Goal: Task Accomplishment & Management: Use online tool/utility

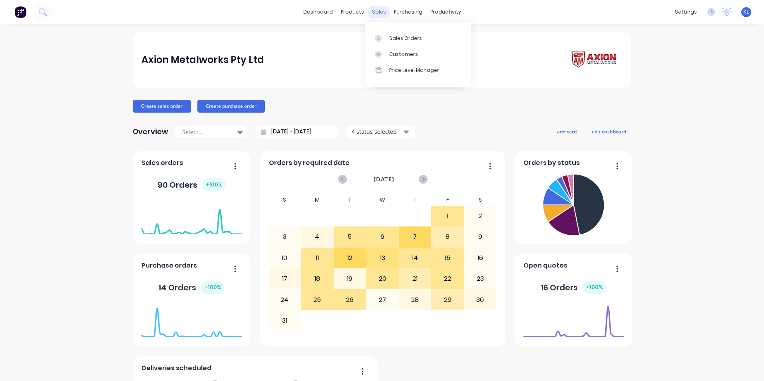
click at [370, 12] on div "sales" at bounding box center [379, 12] width 22 height 12
click at [395, 39] on div "Sales Orders" at bounding box center [405, 38] width 33 height 7
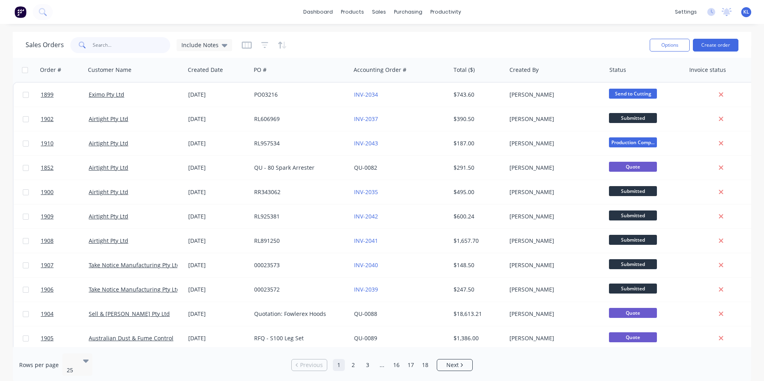
click at [101, 42] on input "text" at bounding box center [132, 45] width 78 height 16
type input "1899"
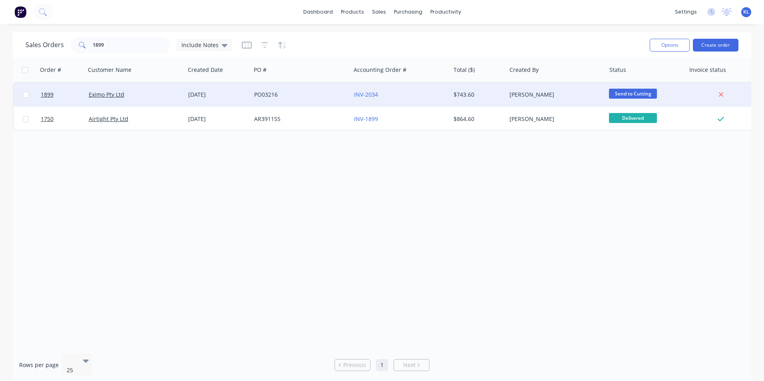
click at [132, 96] on div "Eximo Pty Ltd" at bounding box center [133, 95] width 89 height 8
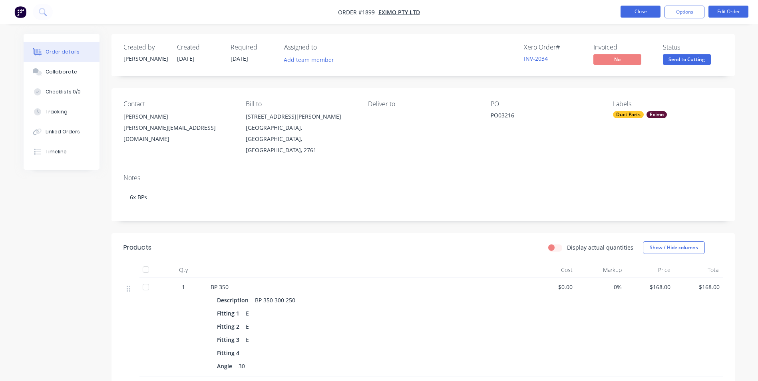
click at [641, 11] on button "Close" at bounding box center [641, 12] width 40 height 12
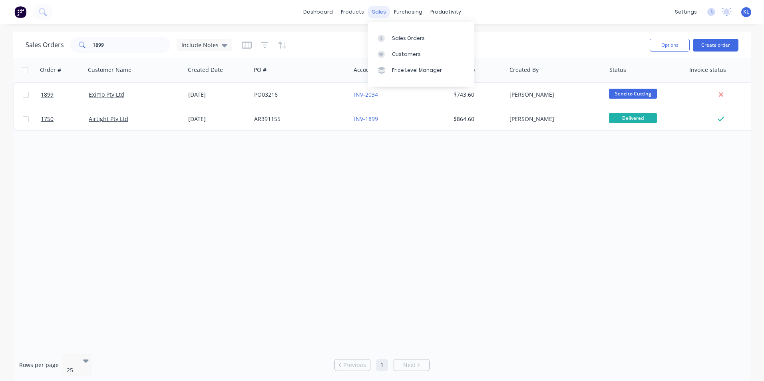
click at [378, 9] on div "sales" at bounding box center [379, 12] width 22 height 12
click at [403, 34] on link "Sales Orders" at bounding box center [421, 38] width 106 height 16
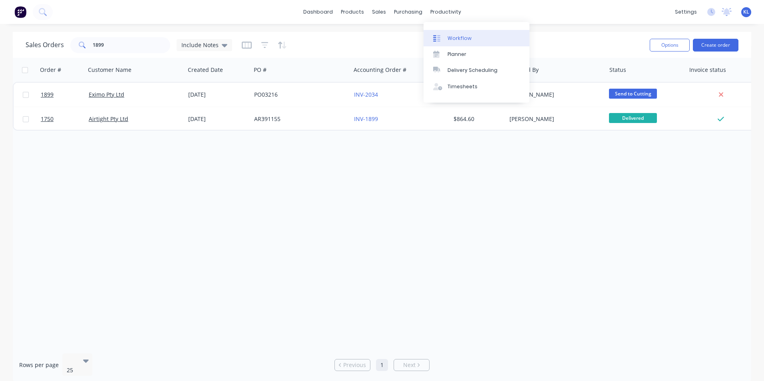
click at [455, 35] on div "Workflow" at bounding box center [460, 38] width 24 height 7
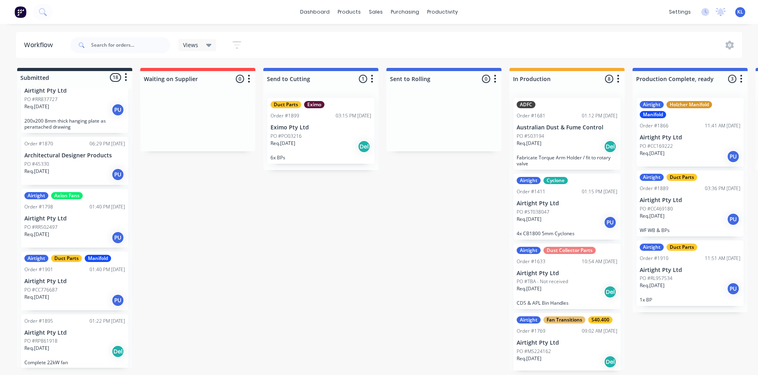
scroll to position [360, 0]
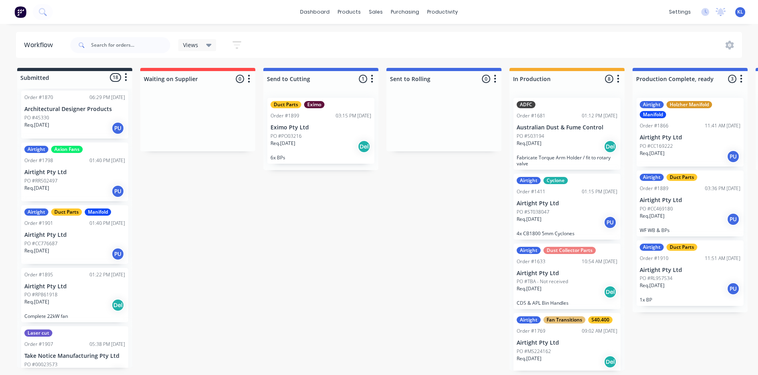
click at [87, 239] on div "Airtight Duct Parts Manifold Order #1901 01:40 PM [DATE] Airtight Pty Ltd PO #C…" at bounding box center [74, 234] width 107 height 59
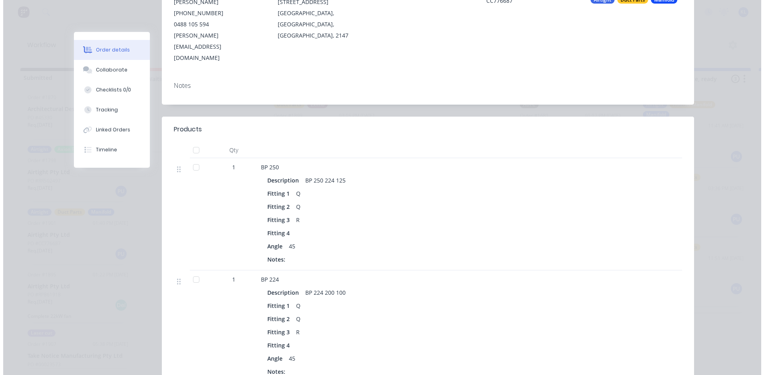
scroll to position [40, 0]
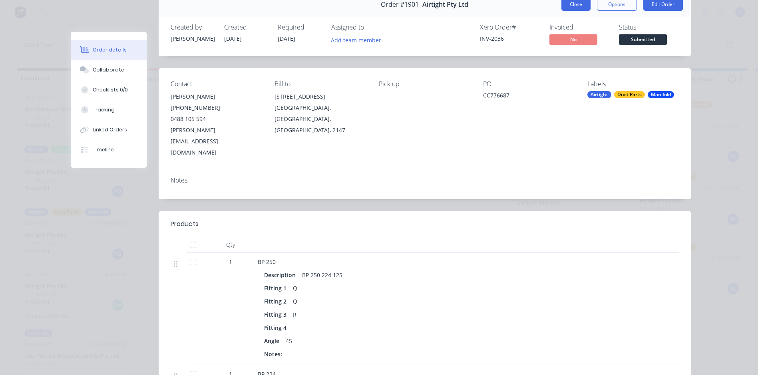
click at [568, 10] on button "Close" at bounding box center [576, 4] width 29 height 13
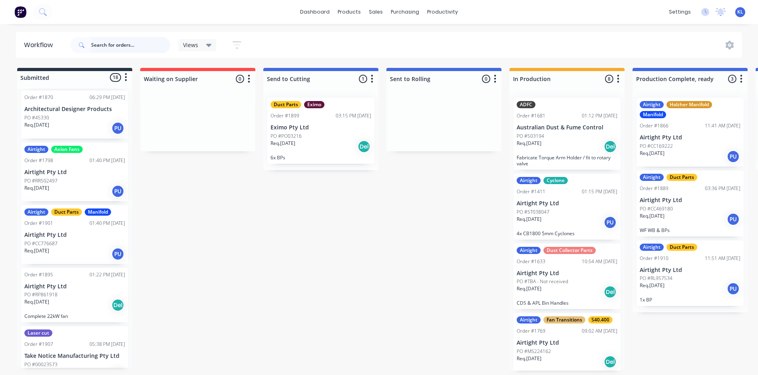
click at [102, 42] on input "text" at bounding box center [130, 45] width 79 height 16
type input "1908"
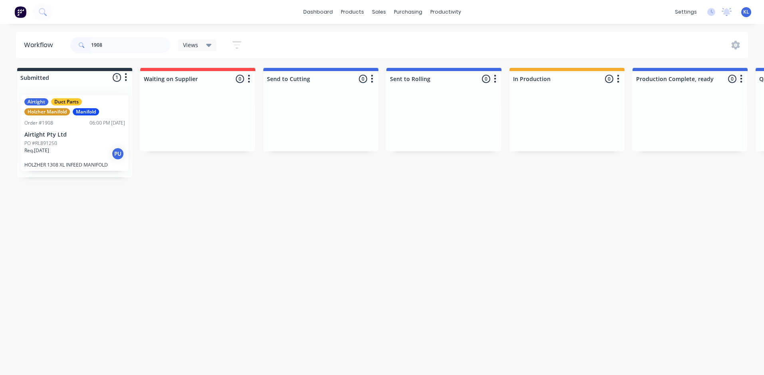
click at [88, 127] on div "Airtight Duct Parts Holzher Manifold Manifold Order #1908 06:00 PM [DATE] Airti…" at bounding box center [74, 133] width 107 height 76
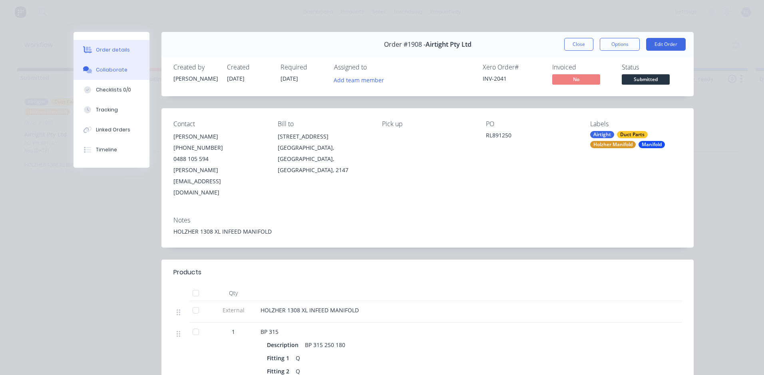
click at [125, 70] on button "Collaborate" at bounding box center [112, 70] width 76 height 20
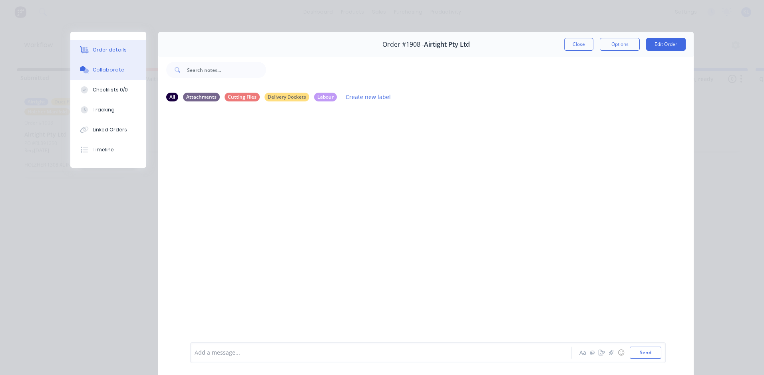
click at [93, 47] on div "Order details" at bounding box center [110, 49] width 34 height 7
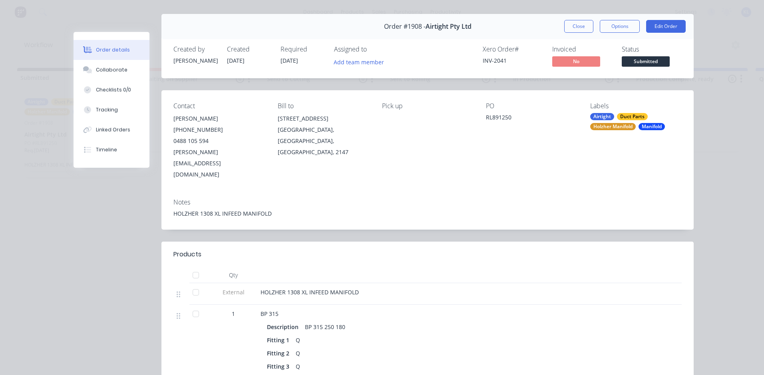
scroll to position [0, 0]
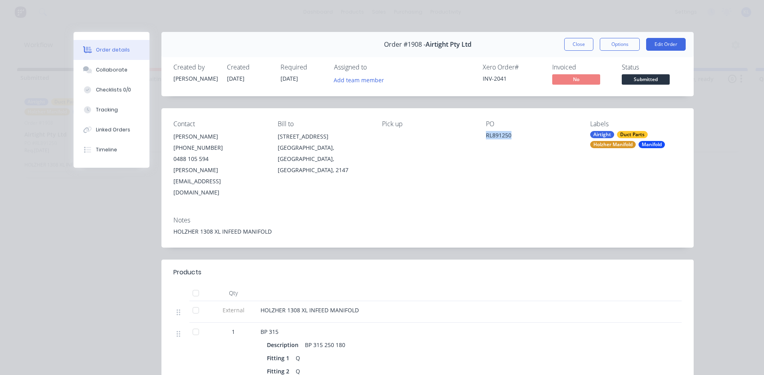
drag, startPoint x: 483, startPoint y: 135, endPoint x: 516, endPoint y: 136, distance: 32.8
click at [516, 136] on div "RL891250" at bounding box center [532, 136] width 92 height 11
drag, startPoint x: 515, startPoint y: 135, endPoint x: 506, endPoint y: 134, distance: 9.2
copy div "RL891250"
